Goal: Information Seeking & Learning: Learn about a topic

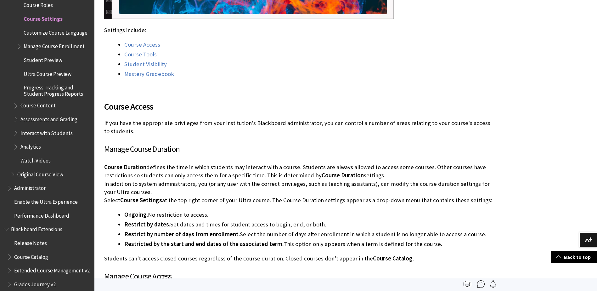
scroll to position [663, 0]
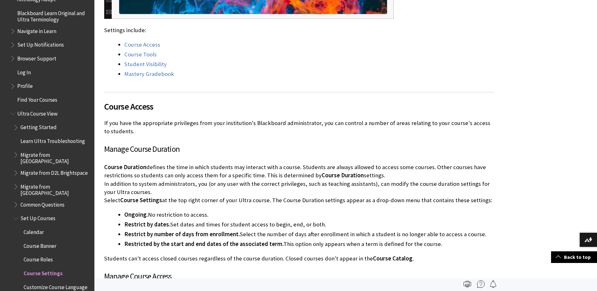
click at [33, 199] on span "Common Questions" at bounding box center [42, 203] width 44 height 9
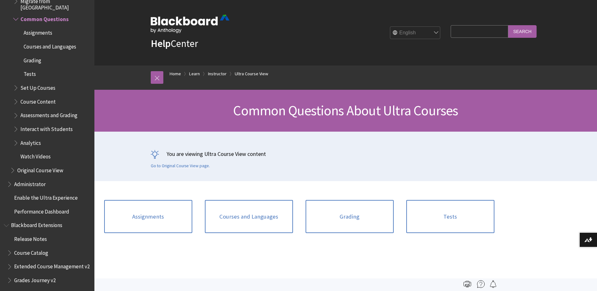
scroll to position [965, 0]
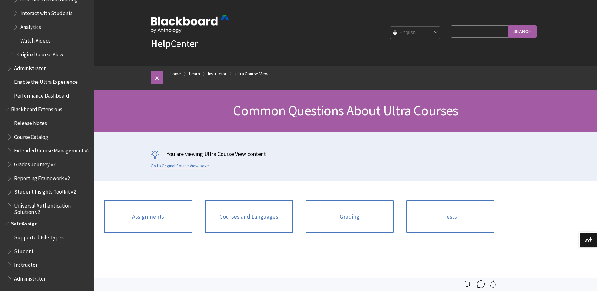
click at [18, 251] on span "Student" at bounding box center [24, 250] width 20 height 9
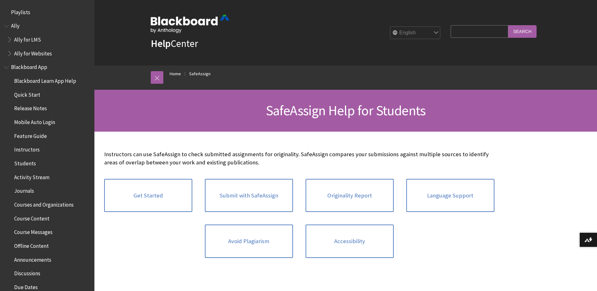
scroll to position [667, 0]
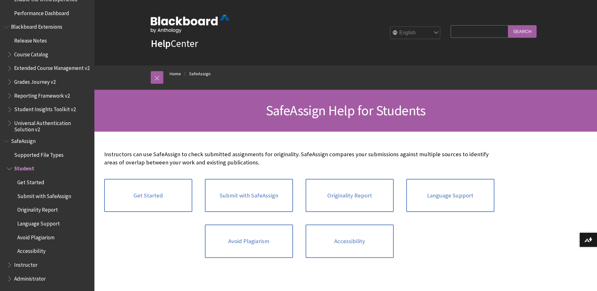
click at [20, 263] on span "Instructor" at bounding box center [25, 264] width 23 height 9
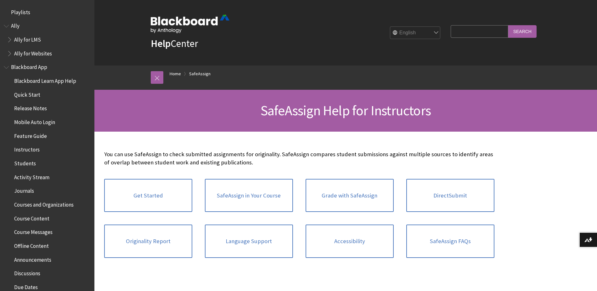
scroll to position [695, 0]
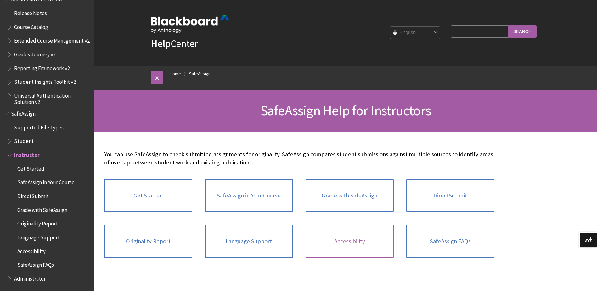
click at [342, 239] on link "Accessibility" at bounding box center [350, 241] width 88 height 33
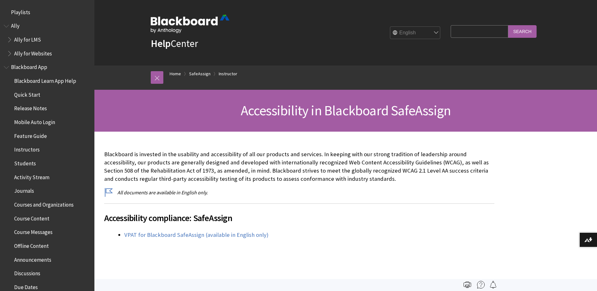
scroll to position [695, 0]
